Goal: Task Accomplishment & Management: Complete application form

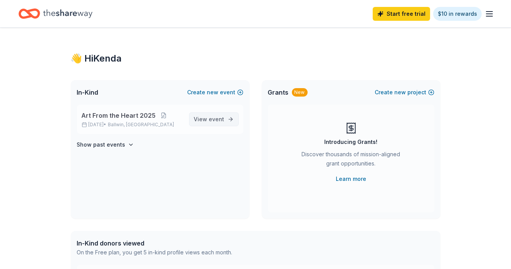
click at [213, 117] on span "event" at bounding box center [216, 119] width 15 height 7
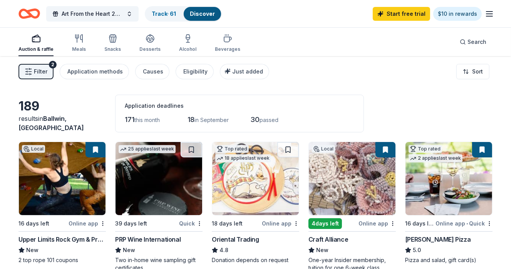
click at [76, 220] on div "Online app" at bounding box center [87, 224] width 37 height 10
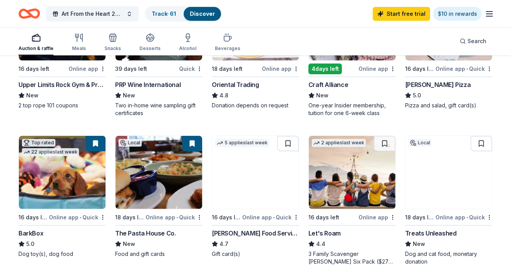
scroll to position [161, 0]
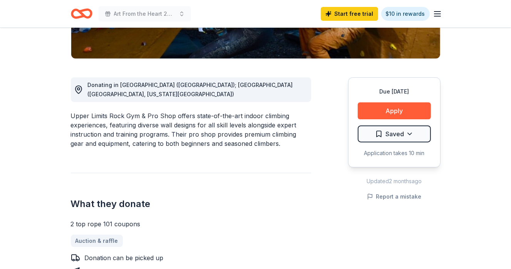
scroll to position [168, 0]
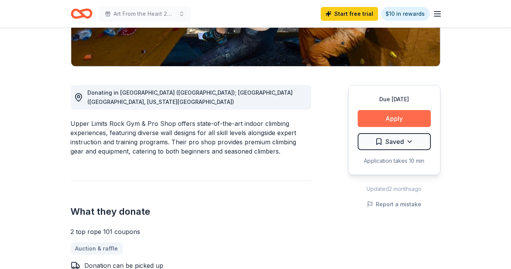
click at [402, 114] on button "Apply" at bounding box center [394, 118] width 73 height 17
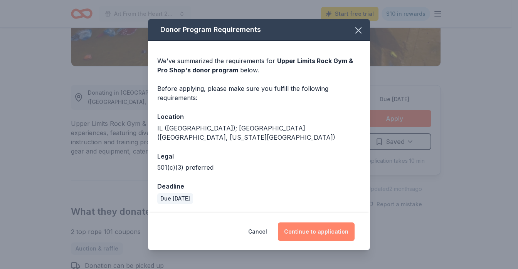
click at [320, 224] on button "Continue to application" at bounding box center [316, 232] width 77 height 18
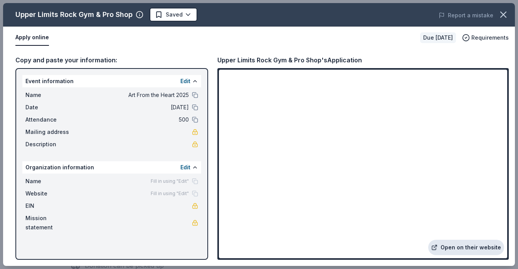
click at [441, 250] on link "Open on their website" at bounding box center [466, 247] width 76 height 15
click at [501, 12] on icon "button" at bounding box center [502, 14] width 5 height 5
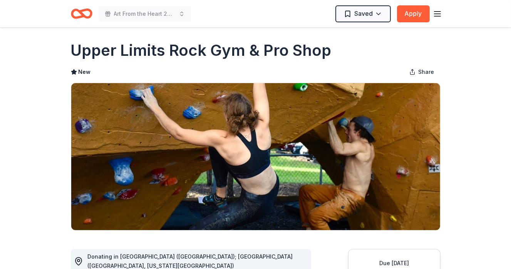
scroll to position [0, 0]
